Goal: Task Accomplishment & Management: Use online tool/utility

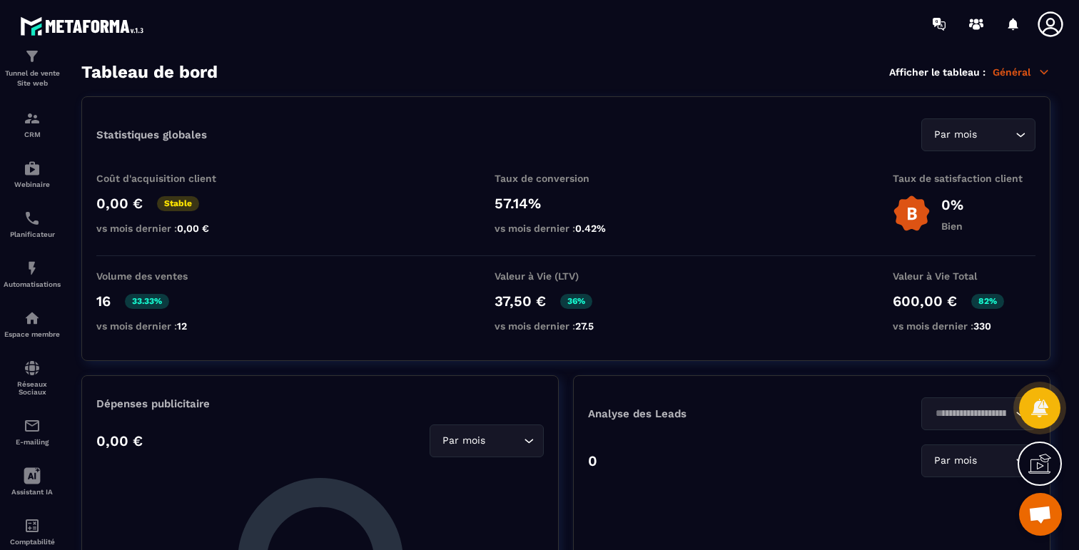
scroll to position [6538, 0]
click at [42, 270] on div "Automatisations" at bounding box center [32, 274] width 57 height 29
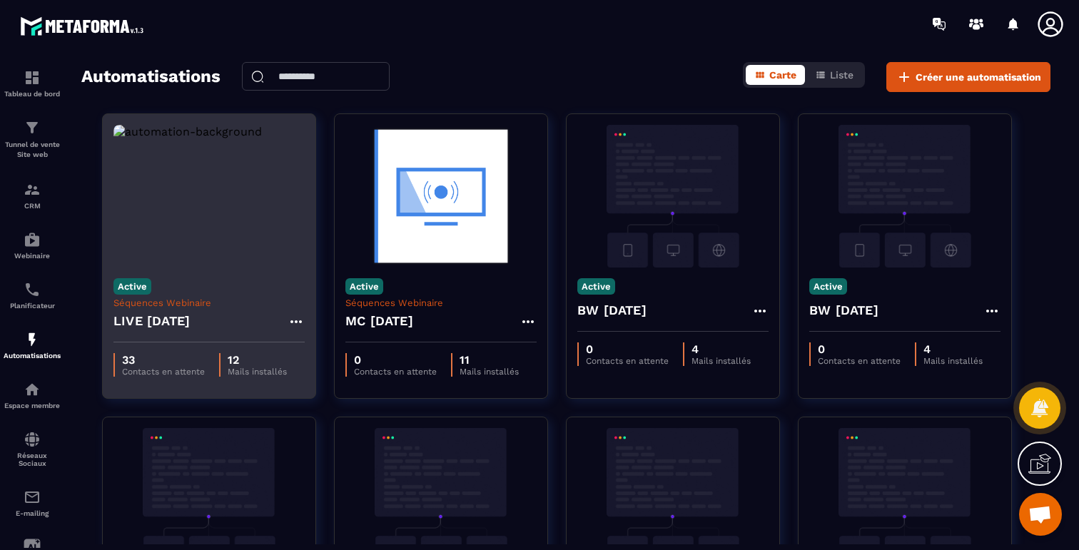
click at [217, 223] on img at bounding box center [209, 196] width 191 height 143
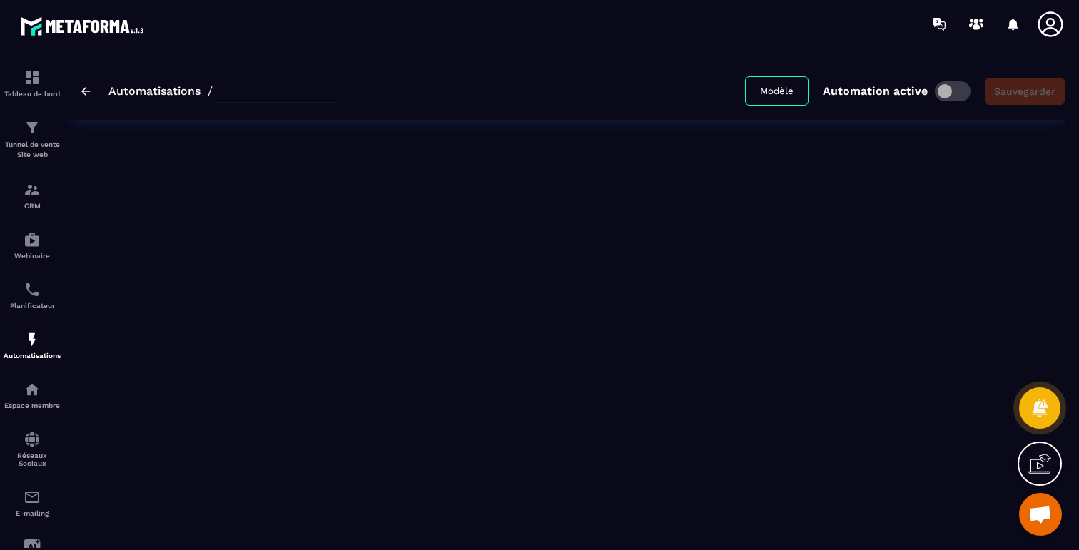
type input "**********"
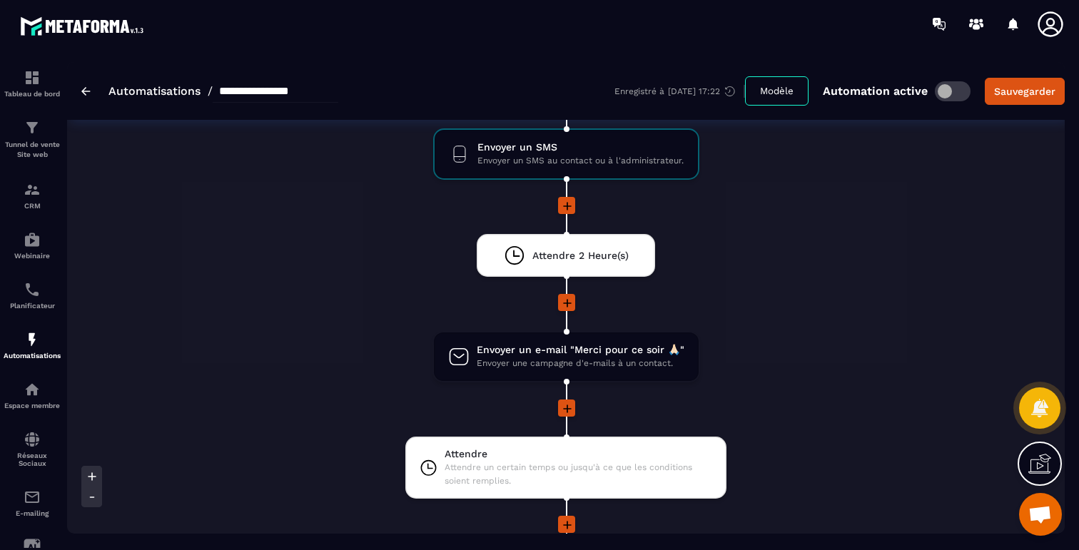
scroll to position [1380, 0]
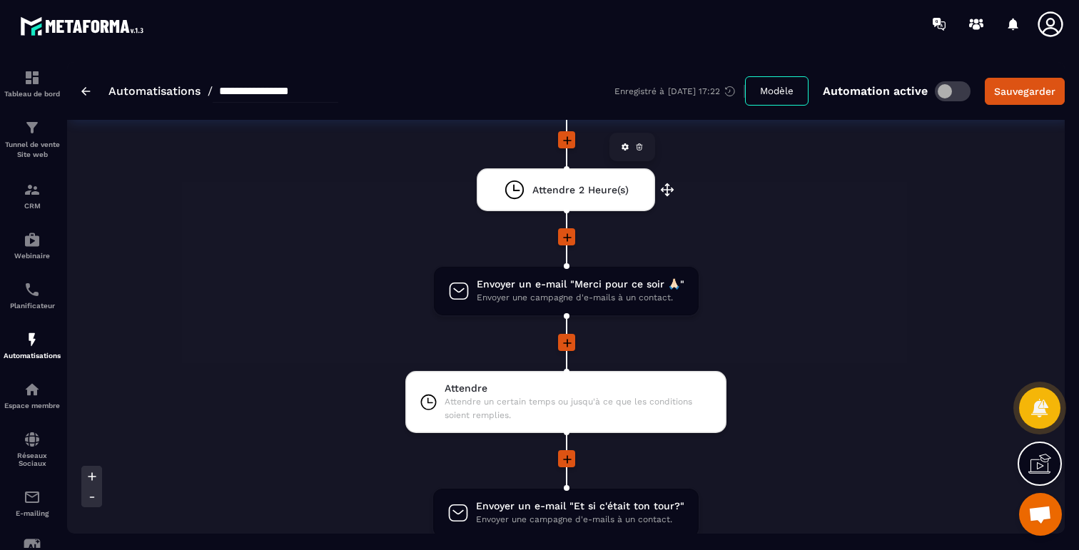
click at [574, 183] on span "Attendre 2 Heure(s)" at bounding box center [581, 190] width 96 height 14
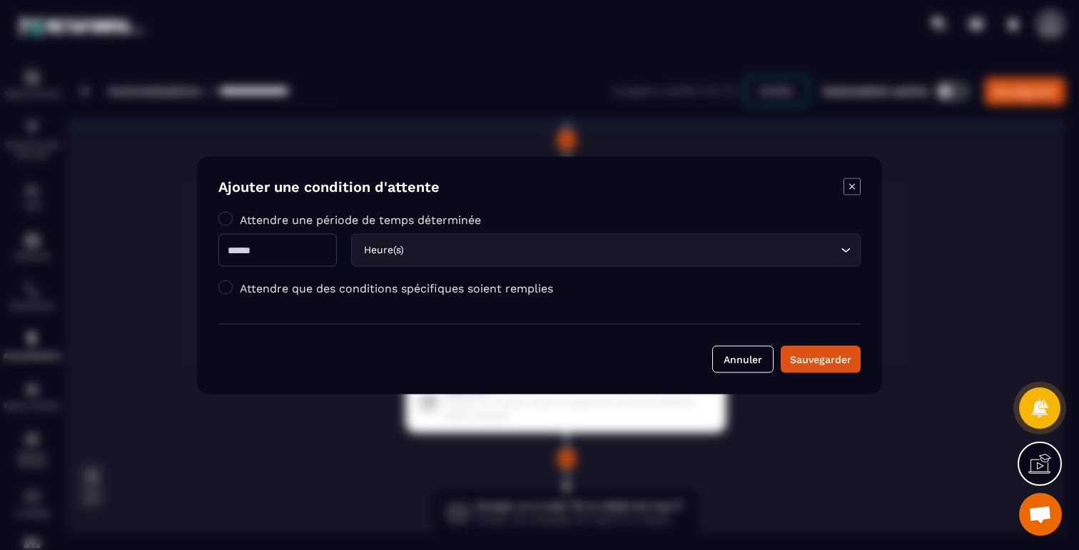
drag, startPoint x: 242, startPoint y: 256, endPoint x: 229, endPoint y: 256, distance: 12.9
click at [229, 256] on input "*" at bounding box center [277, 249] width 119 height 33
type input "*"
click at [837, 361] on div "Sauvegarder" at bounding box center [820, 359] width 61 height 14
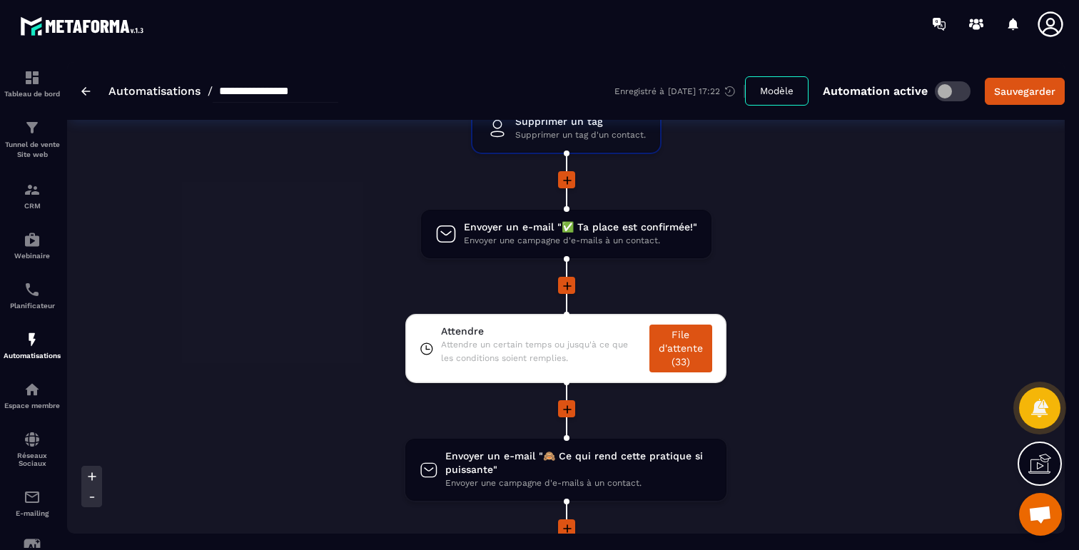
scroll to position [0, 0]
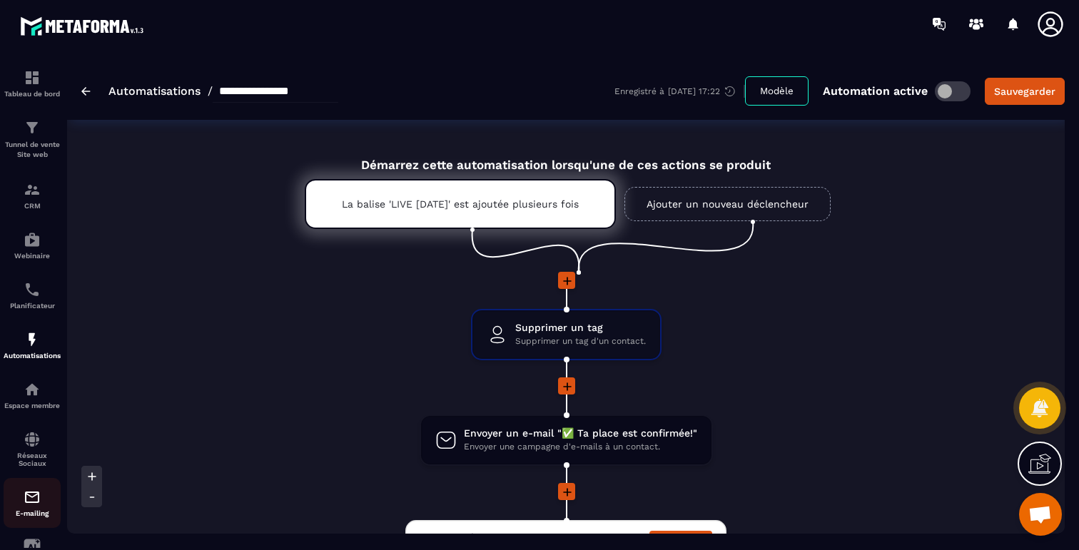
click at [29, 518] on p "E-mailing" at bounding box center [32, 514] width 57 height 8
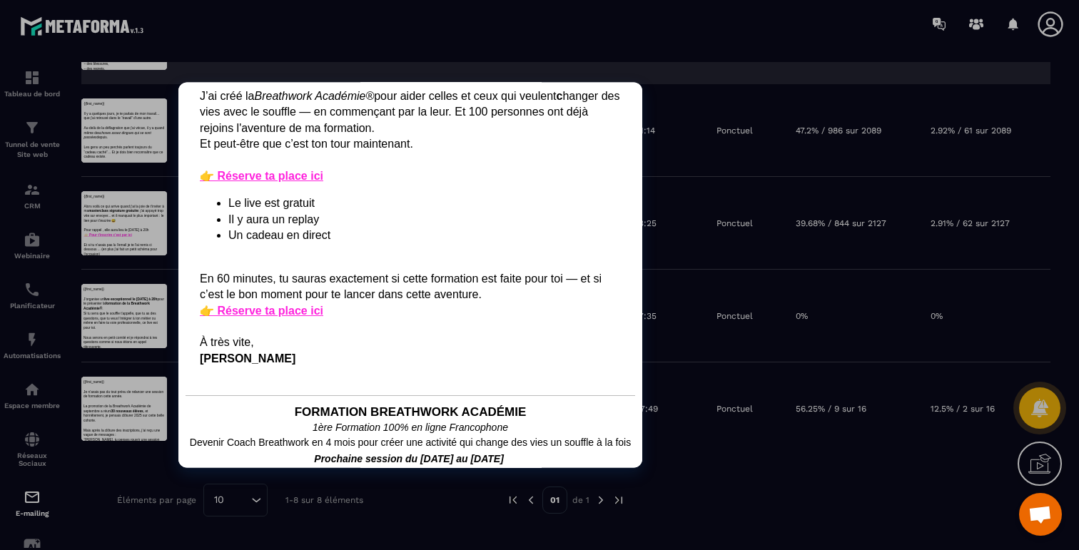
scroll to position [530, 0]
